Goal: Information Seeking & Learning: Learn about a topic

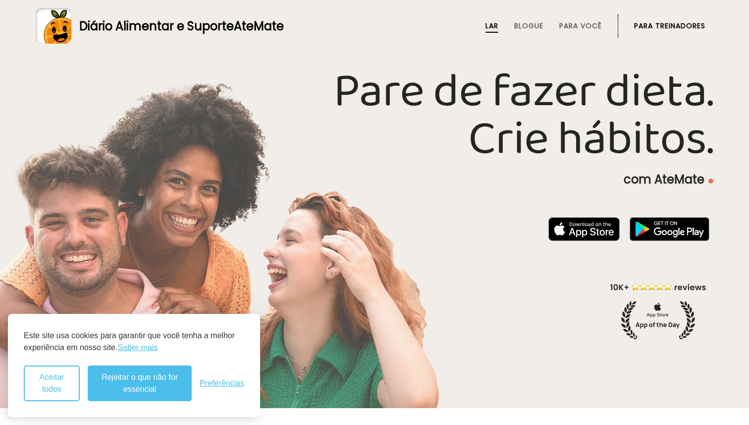
click at [60, 383] on button "Aceitar todos" at bounding box center [52, 383] width 56 height 36
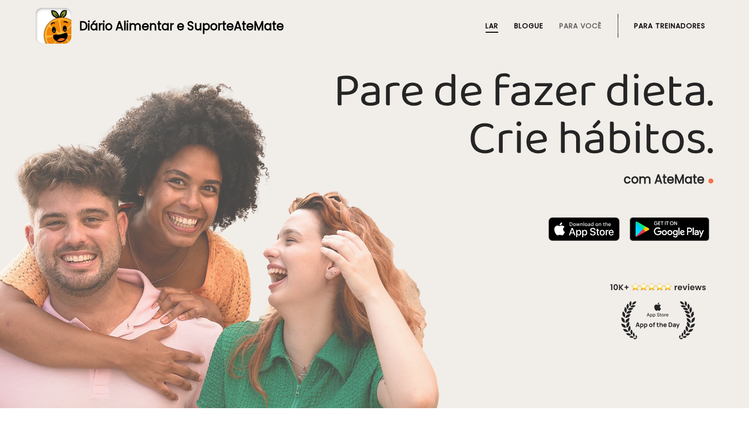
click at [530, 26] on font "Blogue" at bounding box center [528, 26] width 29 height 10
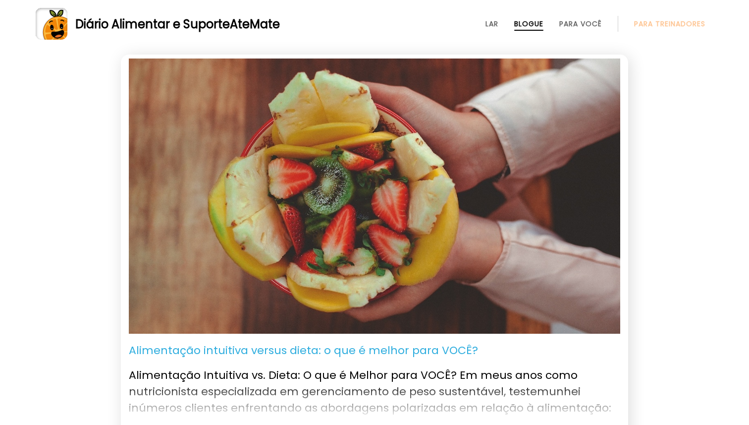
click at [396, 371] on font "Alimentação Intuitiva vs. Dieta: O que é Melhor para VOCÊ? Em meus anos como nu…" at bounding box center [374, 415] width 491 height 97
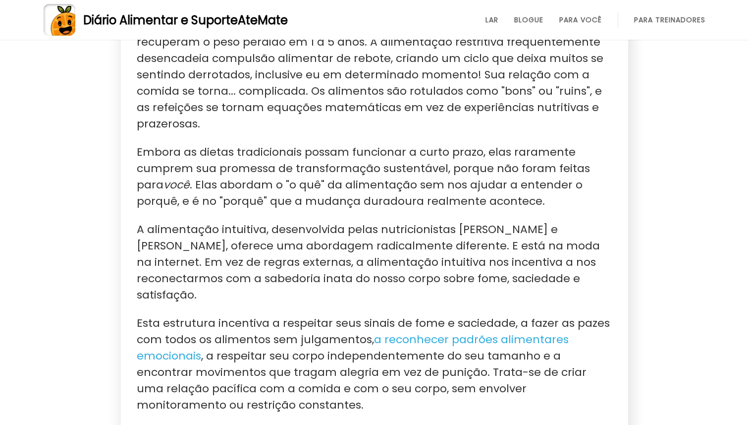
scroll to position [773, 0]
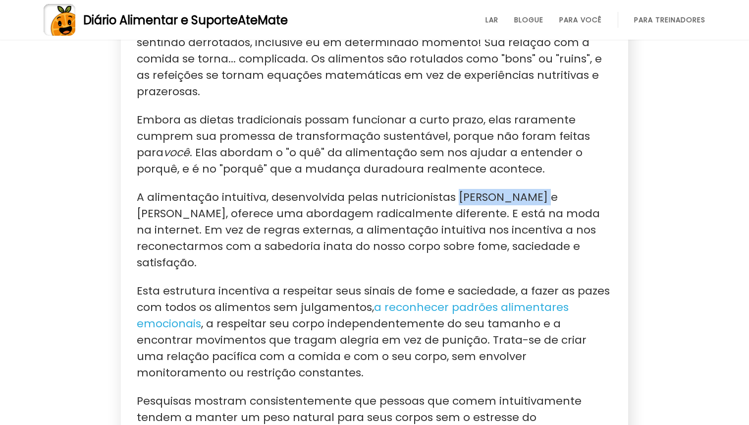
drag, startPoint x: 453, startPoint y: 190, endPoint x: 524, endPoint y: 190, distance: 71.3
click at [524, 190] on font "A alimentação intuitiva, desenvolvida pelas nutricionistas Evelyn Tribole e Ely…" at bounding box center [368, 229] width 463 height 81
copy font "Evelyn Tribole"
click at [484, 159] on p "Embora as dietas tradicionais possam funcionar a curto prazo, elas raramente cu…" at bounding box center [375, 143] width 476 height 65
drag, startPoint x: 538, startPoint y: 188, endPoint x: 601, endPoint y: 191, distance: 63.0
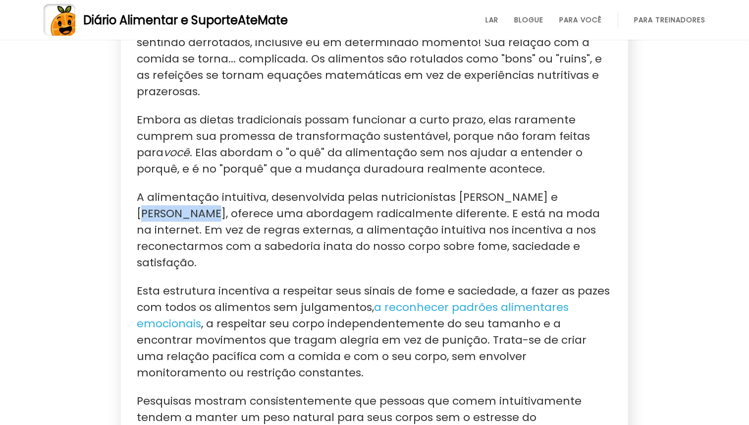
click at [600, 191] on font "A alimentação intuitiva, desenvolvida pelas nutricionistas Evelyn Tribole e Ely…" at bounding box center [368, 229] width 463 height 81
copy font "Elyse Resch"
click at [353, 243] on font "A alimentação intuitiva, desenvolvida pelas nutricionistas Evelyn Tribole e Ely…" at bounding box center [368, 229] width 463 height 81
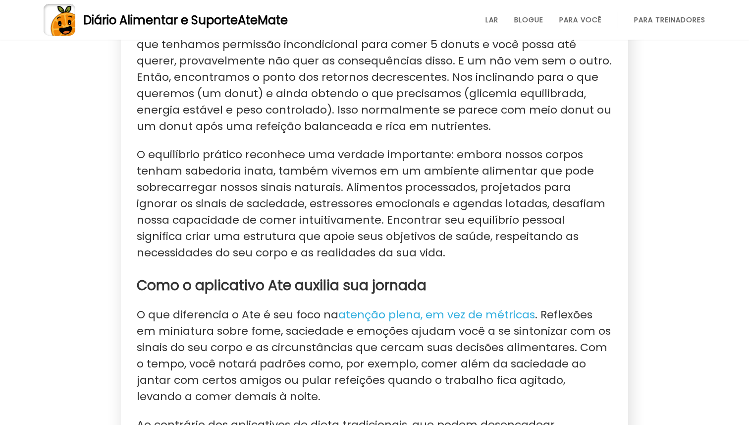
scroll to position [1407, 0]
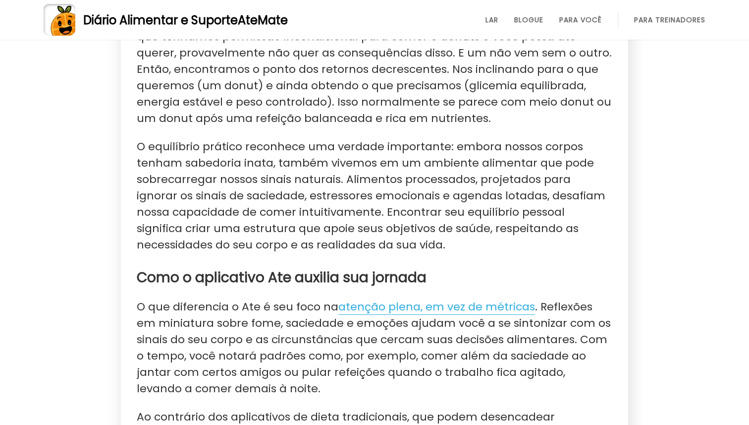
click at [487, 299] on font "atenção plena, em vez de métricas" at bounding box center [436, 306] width 197 height 15
click at [134, 284] on section "Leena Abed 12 de maio de 2025 | Leitura de 3 minutos Alimentação intuitiva vers…" at bounding box center [374, 133] width 507 height 2797
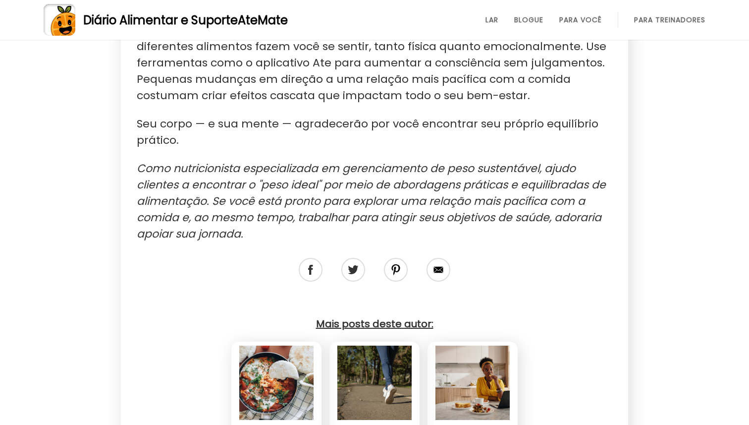
scroll to position [2220, 0]
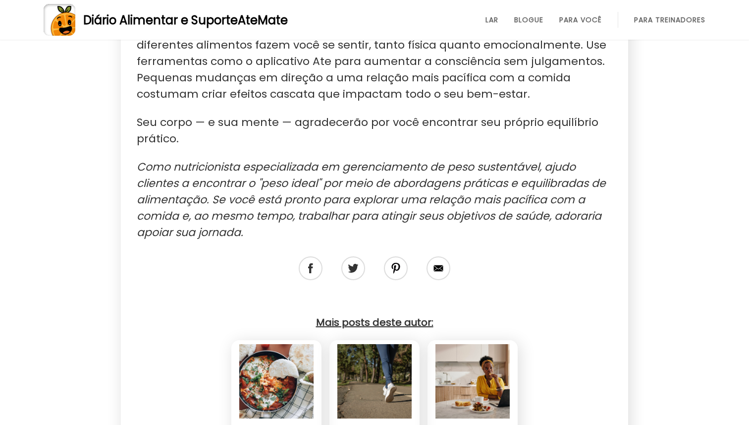
click at [471, 344] on img at bounding box center [473, 381] width 120 height 74
click at [585, 22] on font "Para você" at bounding box center [580, 20] width 43 height 10
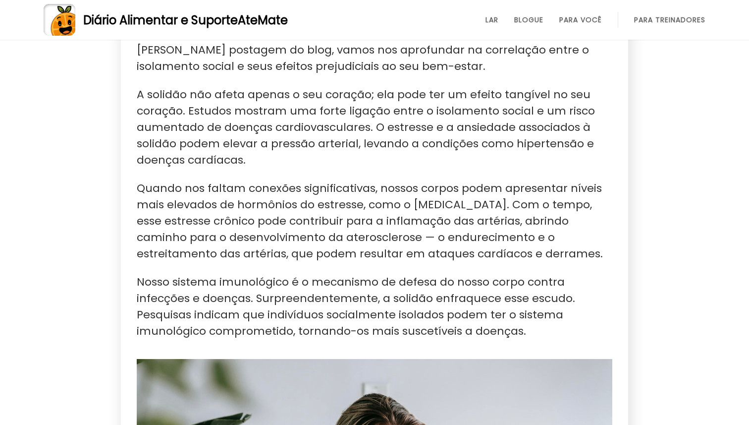
scroll to position [595, 0]
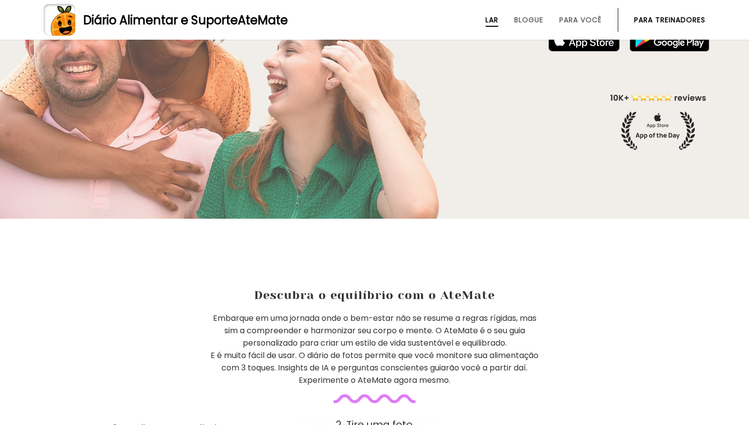
scroll to position [169, 0]
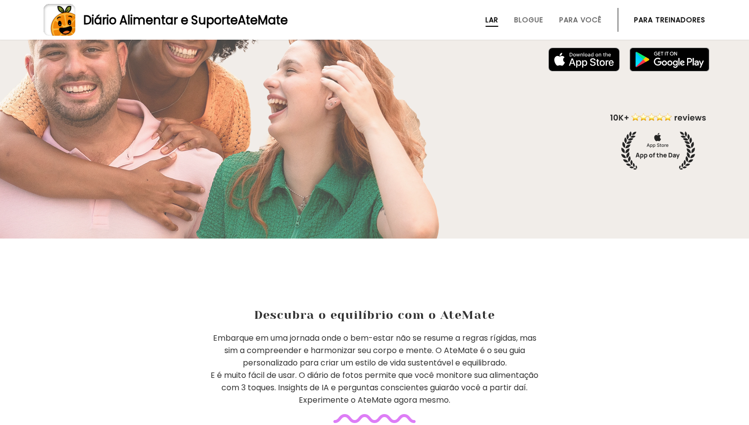
click at [686, 27] on li "Para treinadores" at bounding box center [669, 20] width 71 height 24
click at [686, 22] on font "Para treinadores" at bounding box center [669, 20] width 71 height 10
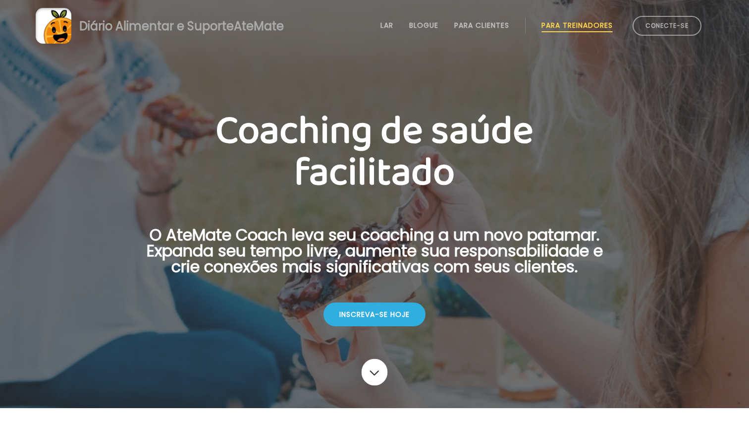
click at [374, 365] on link at bounding box center [375, 371] width 26 height 27
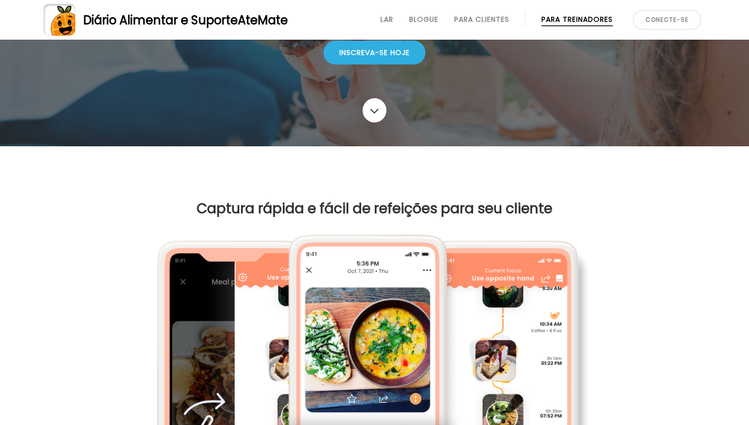
scroll to position [237, 0]
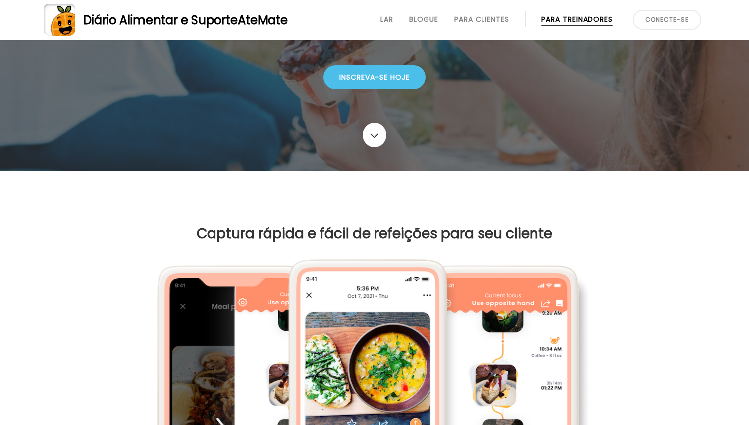
click at [408, 85] on div "Inscreva-se hoje" at bounding box center [375, 77] width 102 height 24
